Goal: Check status: Check status

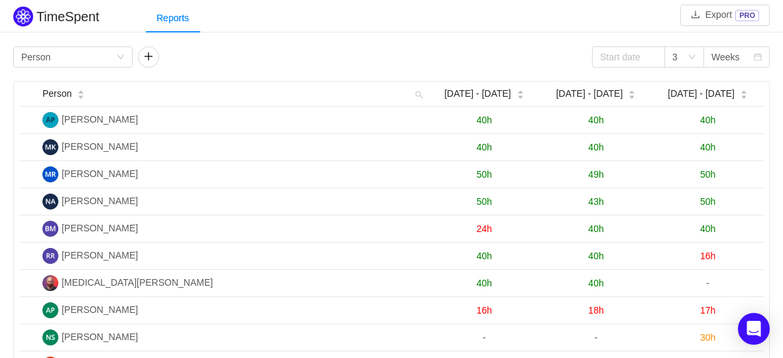
scroll to position [35, 0]
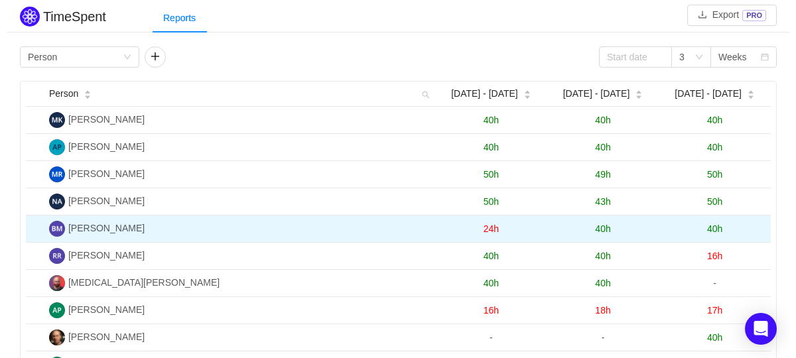
scroll to position [12, 0]
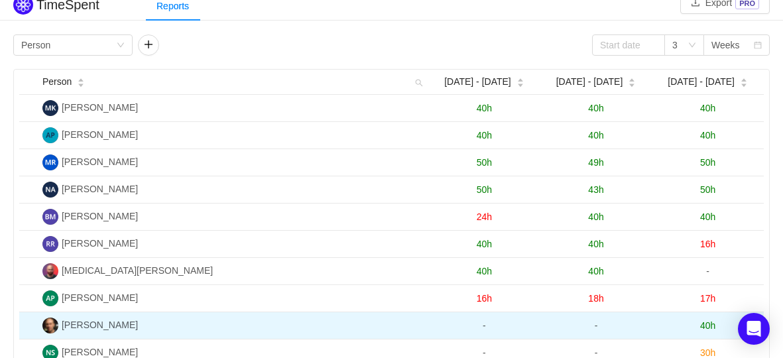
click at [709, 327] on span "40h" at bounding box center [707, 325] width 15 height 11
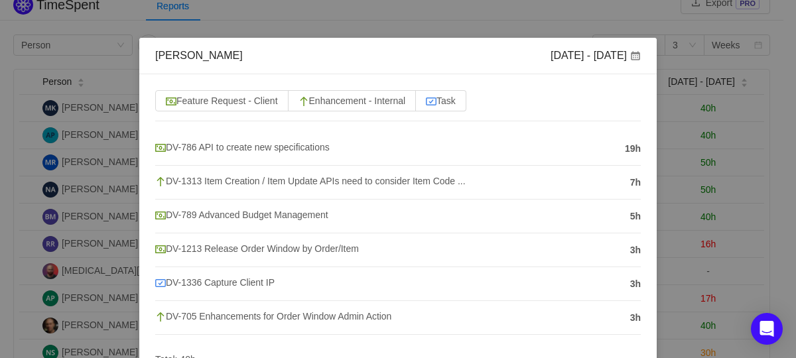
scroll to position [93, 0]
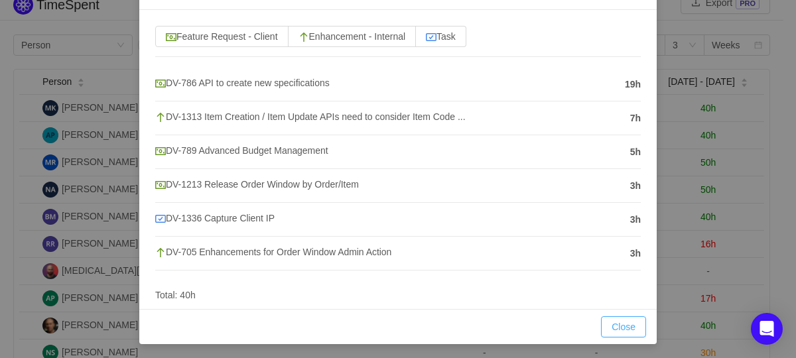
click at [613, 326] on button "Close" at bounding box center [623, 326] width 45 height 21
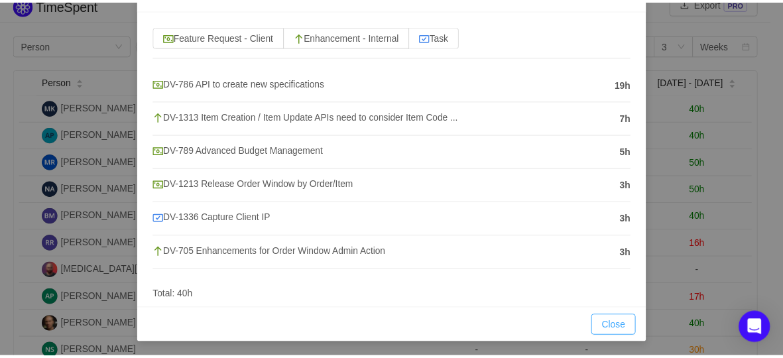
scroll to position [27, 0]
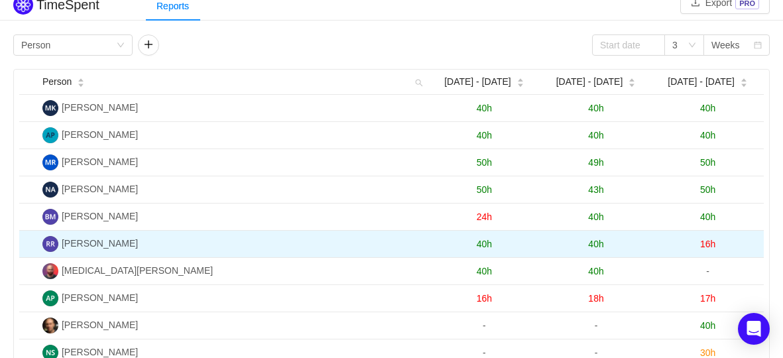
click at [263, 244] on td "[PERSON_NAME]" at bounding box center [232, 244] width 391 height 27
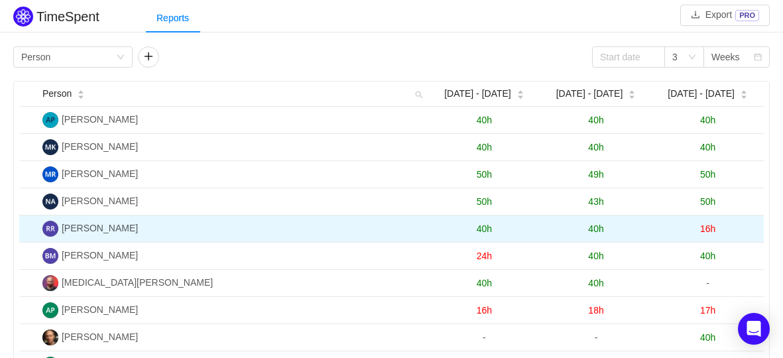
click at [712, 228] on span "16h" at bounding box center [707, 228] width 15 height 11
